Goal: Task Accomplishment & Management: Use online tool/utility

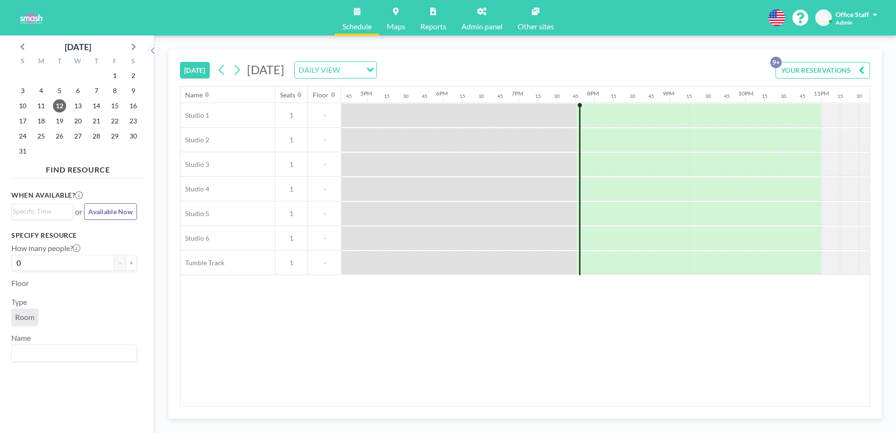
scroll to position [0, 1286]
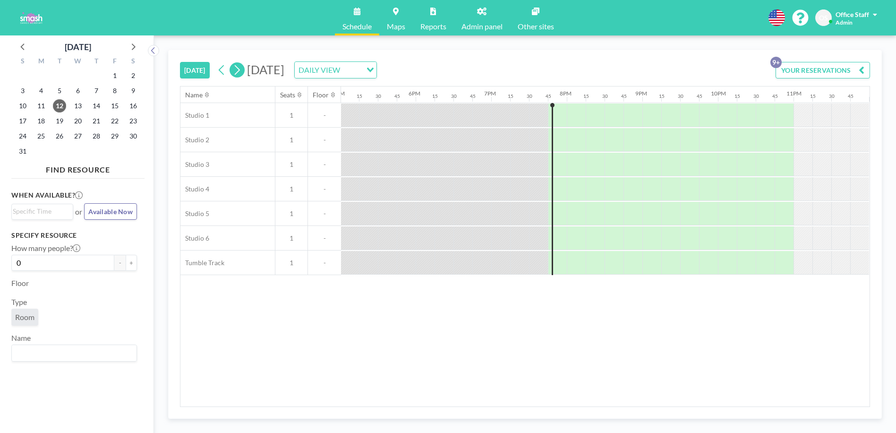
click at [241, 71] on icon at bounding box center [236, 70] width 9 height 14
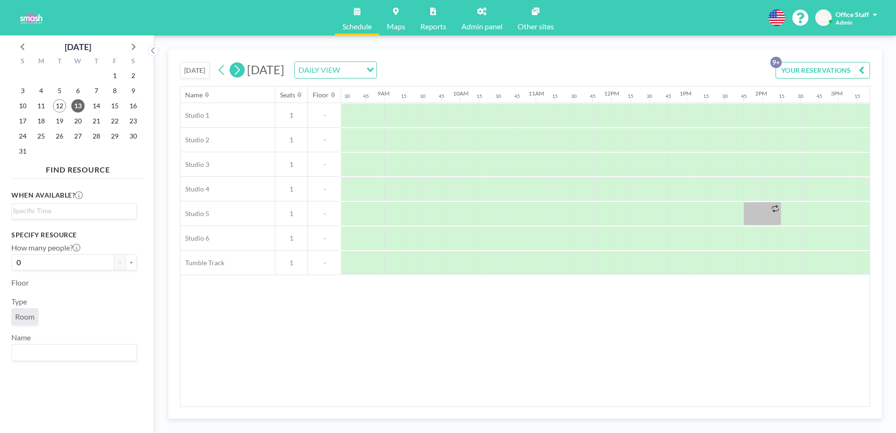
scroll to position [0, 642]
click at [220, 72] on icon at bounding box center [221, 70] width 9 height 14
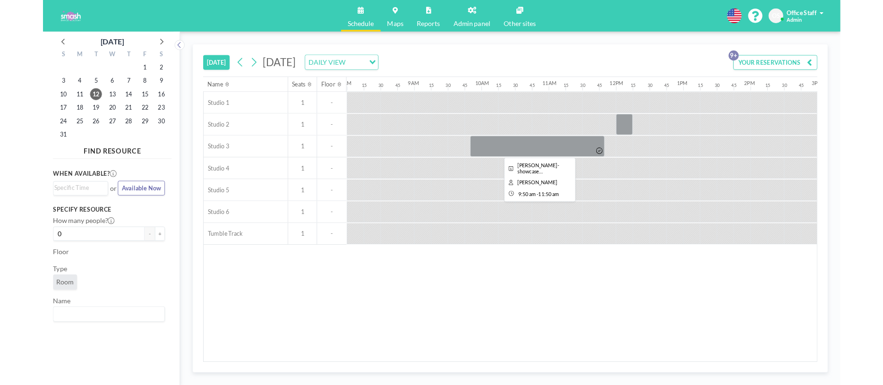
scroll to position [0, 612]
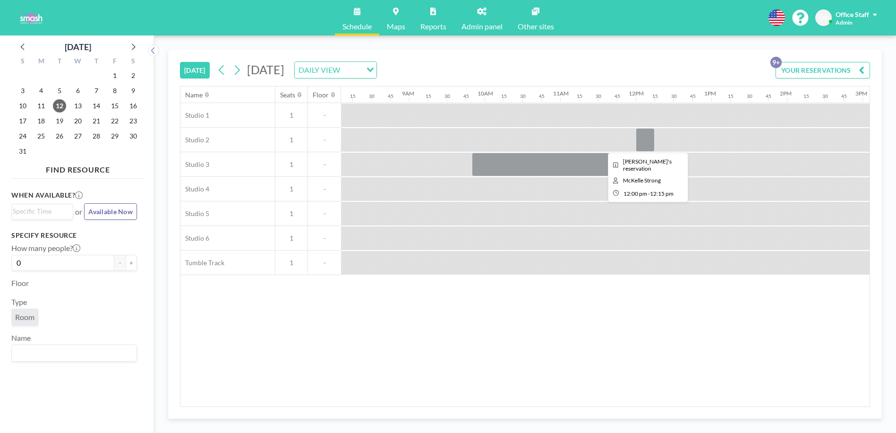
click at [647, 137] on div at bounding box center [645, 140] width 19 height 24
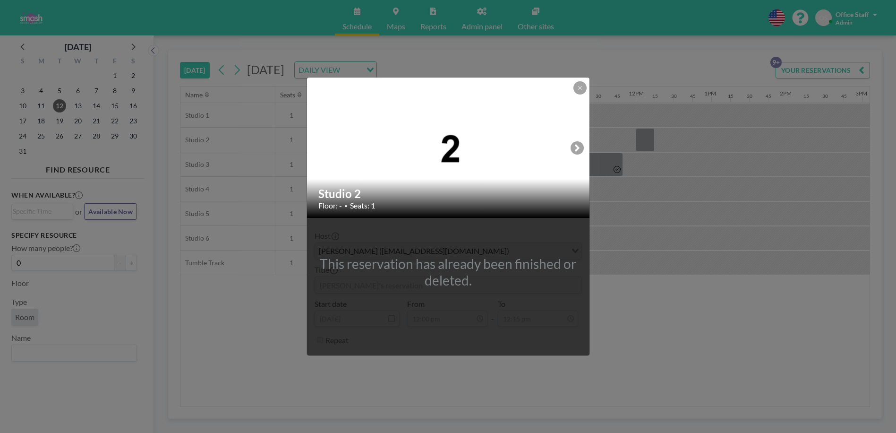
click at [576, 94] on div at bounding box center [579, 87] width 13 height 13
click at [578, 89] on icon at bounding box center [579, 87] width 3 height 3
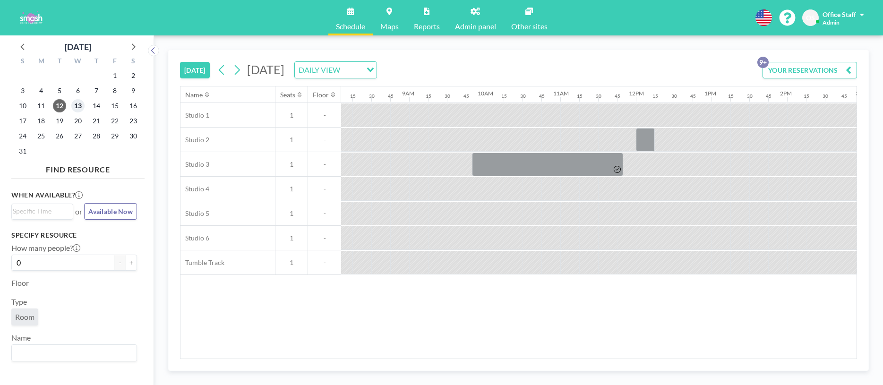
click at [78, 106] on span "13" at bounding box center [77, 105] width 13 height 13
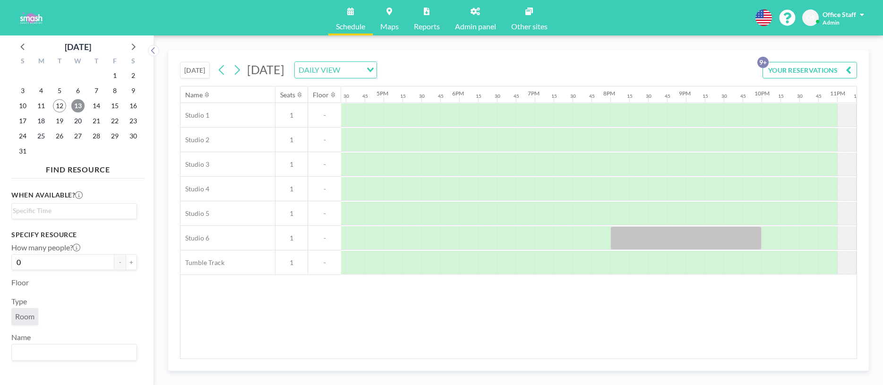
scroll to position [0, 1300]
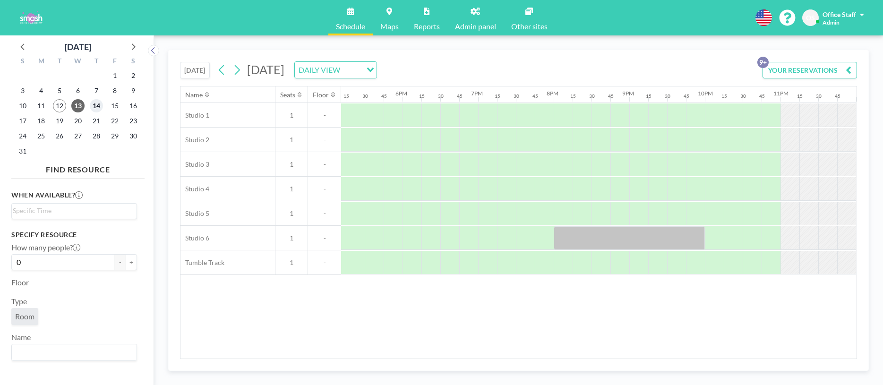
click at [95, 107] on span "14" at bounding box center [96, 105] width 13 height 13
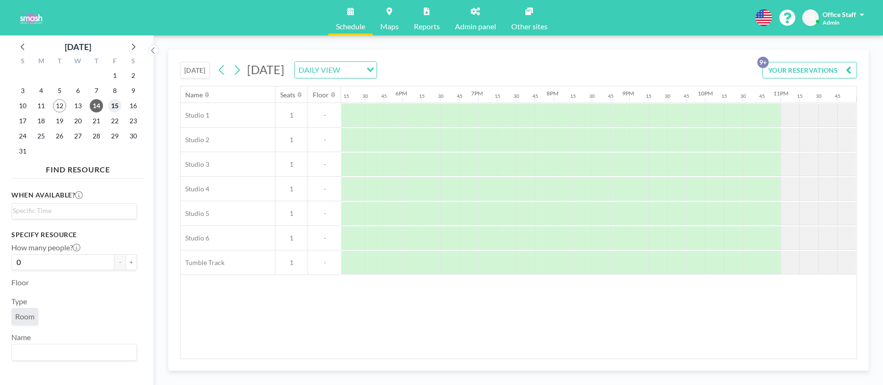
click at [113, 106] on span "15" at bounding box center [114, 105] width 13 height 13
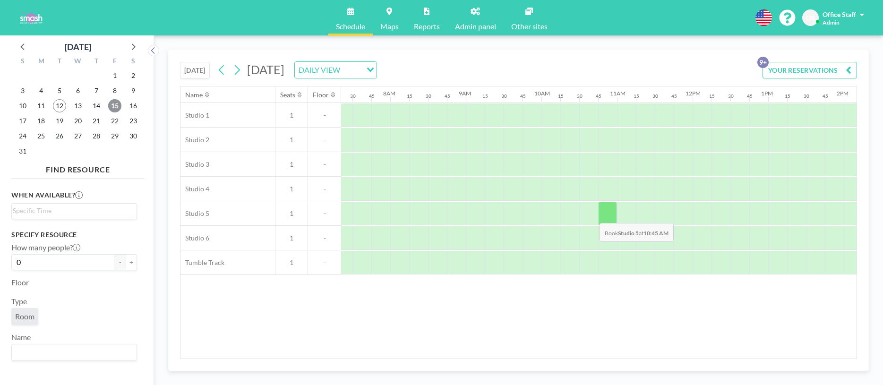
scroll to position [0, 586]
click at [45, 122] on span "18" at bounding box center [40, 120] width 13 height 13
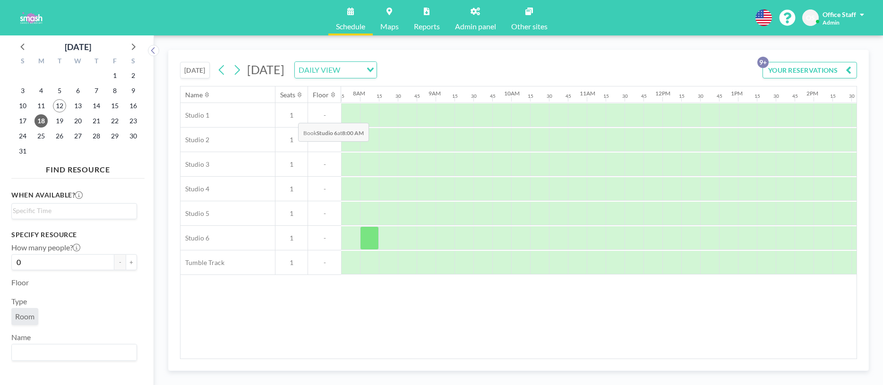
click at [291, 116] on span "1" at bounding box center [291, 115] width 32 height 9
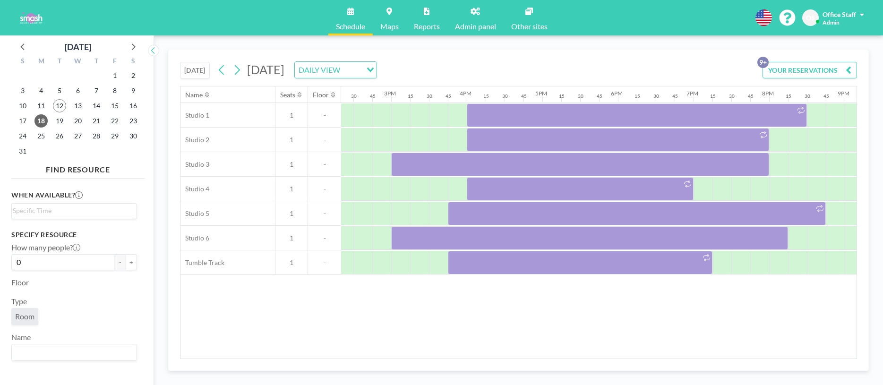
scroll to position [0, 1087]
click at [222, 75] on icon at bounding box center [221, 70] width 9 height 14
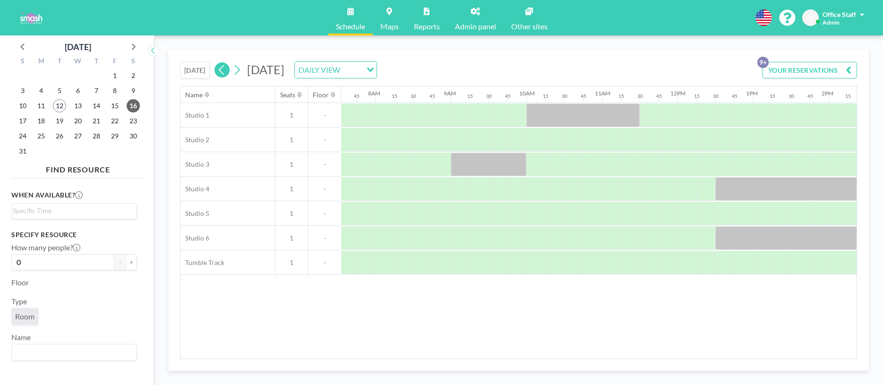
scroll to position [0, 586]
click at [428, 8] on icon at bounding box center [427, 12] width 6 height 8
